Goal: Transaction & Acquisition: Obtain resource

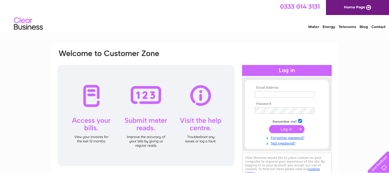
type input "sbrown@clementsca.co.uk"
click at [280, 131] on input "submit" at bounding box center [287, 129] width 36 height 8
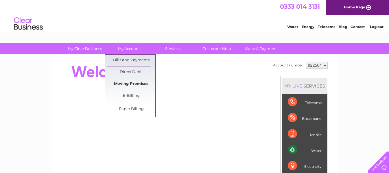
click at [126, 85] on link "Moving Premises" at bounding box center [131, 84] width 48 height 12
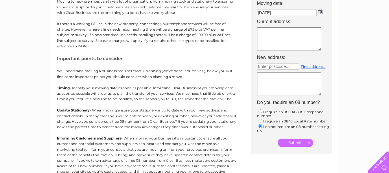
scroll to position [87, 0]
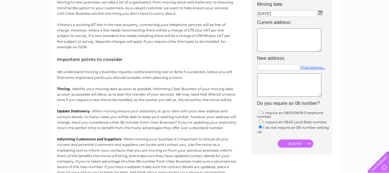
click at [274, 68] on input "text" at bounding box center [278, 67] width 42 height 6
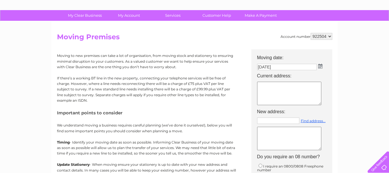
scroll to position [29, 0]
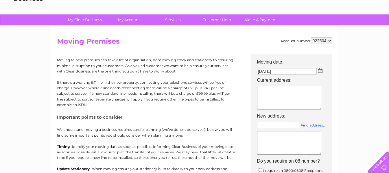
type input "Enter postcode..."
click at [320, 70] on img at bounding box center [320, 70] width 4 height 5
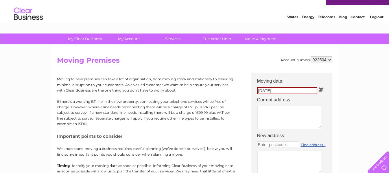
scroll to position [0, 0]
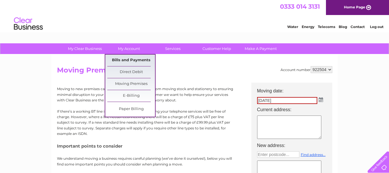
click at [131, 60] on link "Bills and Payments" at bounding box center [131, 61] width 48 height 12
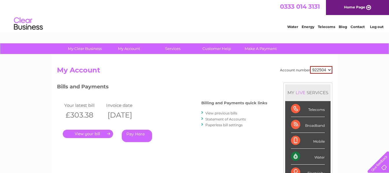
click at [88, 133] on link "." at bounding box center [88, 134] width 50 height 8
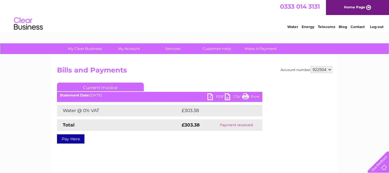
click at [213, 97] on link "PDF" at bounding box center [216, 98] width 17 height 8
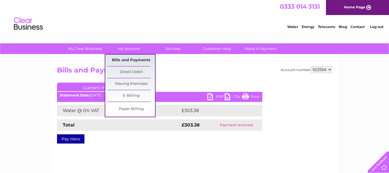
click at [125, 59] on link "Bills and Payments" at bounding box center [131, 61] width 48 height 12
click at [124, 59] on link "Bills and Payments" at bounding box center [131, 61] width 48 height 12
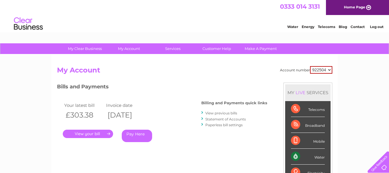
click at [225, 112] on link "View previous bills" at bounding box center [222, 113] width 32 height 4
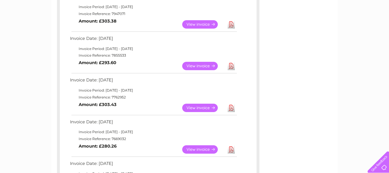
scroll to position [87, 0]
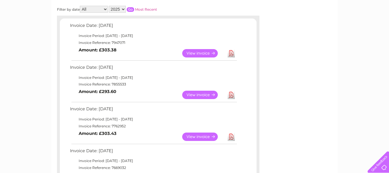
click at [209, 96] on link "View" at bounding box center [203, 95] width 43 height 8
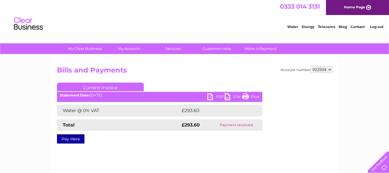
click at [215, 96] on link "PDF" at bounding box center [216, 98] width 17 height 8
